Goal: Transaction & Acquisition: Download file/media

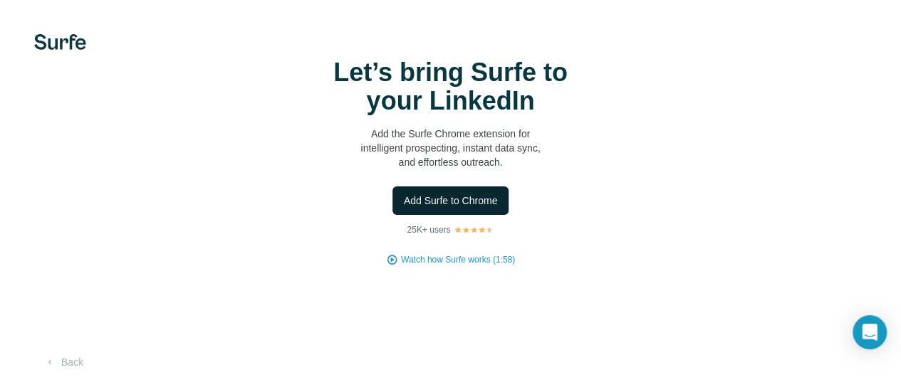
click at [404, 208] on span "Add Surfe to Chrome" at bounding box center [451, 201] width 94 height 14
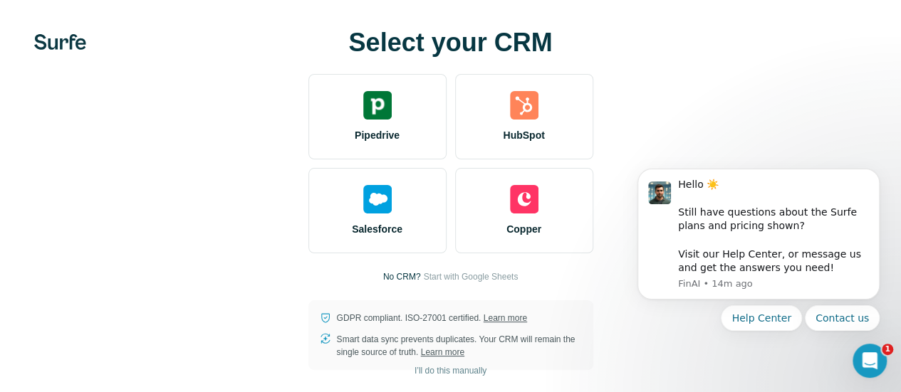
scroll to position [17, 0]
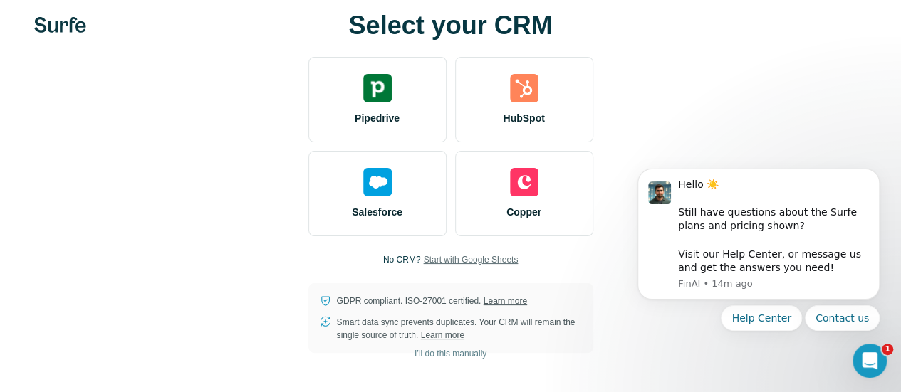
click at [423, 264] on span "Start with Google Sheets" at bounding box center [470, 259] width 95 height 13
